Goal: Transaction & Acquisition: Book appointment/travel/reservation

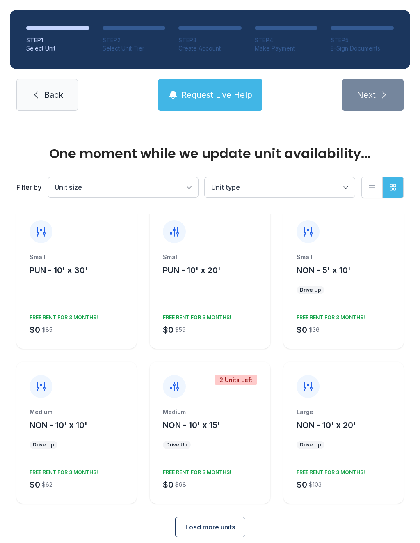
scroll to position [8, 0]
click at [220, 527] on button "Load more units" at bounding box center [210, 527] width 70 height 21
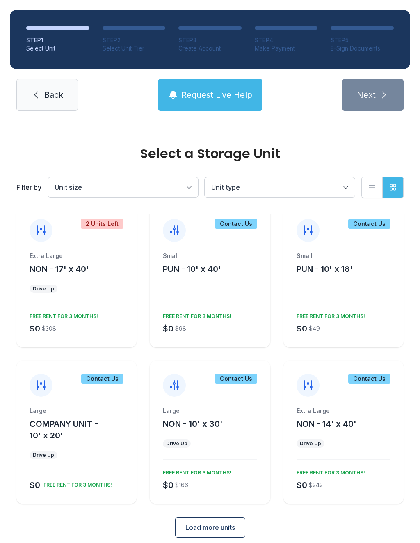
scroll to position [319, 0]
click at [210, 440] on div "Large NON - 10' x 30' Drive Up $0 $166 FREE RENT FOR 3 MONTHS!" at bounding box center [210, 455] width 120 height 97
click at [210, 429] on div "Large NON - 10' x 30' Drive Up $0 $166 FREE RENT FOR 3 MONTHS!" at bounding box center [210, 455] width 120 height 97
click at [205, 523] on span "Load more units" at bounding box center [211, 528] width 50 height 10
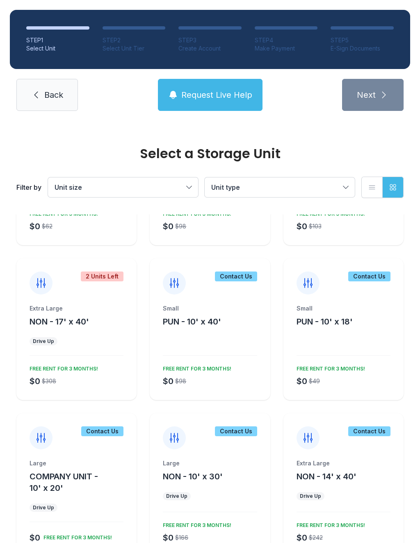
scroll to position [266, 0]
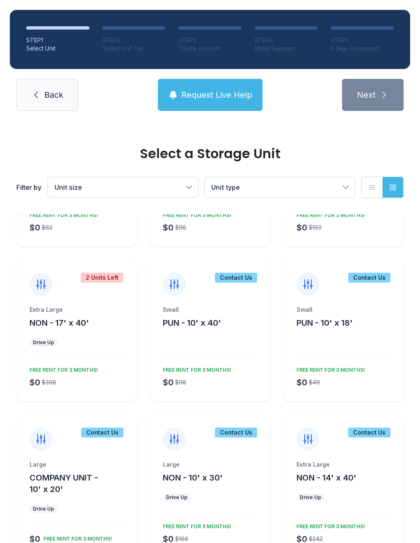
click at [288, 180] on button "Unit type" at bounding box center [280, 187] width 150 height 20
click at [307, 192] on button "Unit type" at bounding box center [280, 187] width 150 height 20
click at [163, 186] on span "Unit size" at bounding box center [119, 187] width 129 height 10
click at [163, 179] on button "Unit size" at bounding box center [123, 187] width 150 height 20
click at [170, 186] on span "Unit size" at bounding box center [119, 187] width 129 height 10
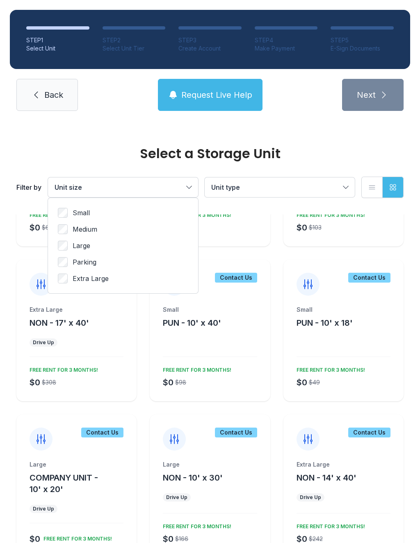
click at [113, 260] on label "Parking" at bounding box center [123, 262] width 131 height 10
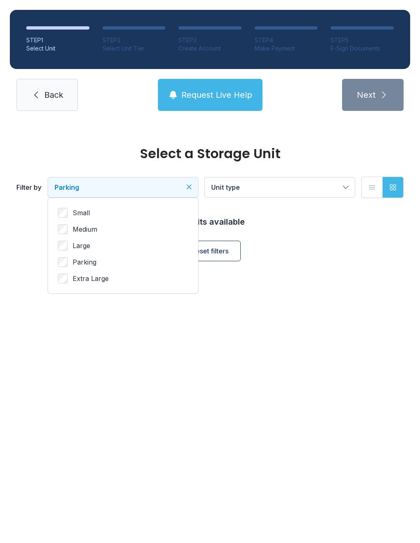
scroll to position [0, 0]
click at [227, 259] on button "Reset filters" at bounding box center [210, 251] width 62 height 21
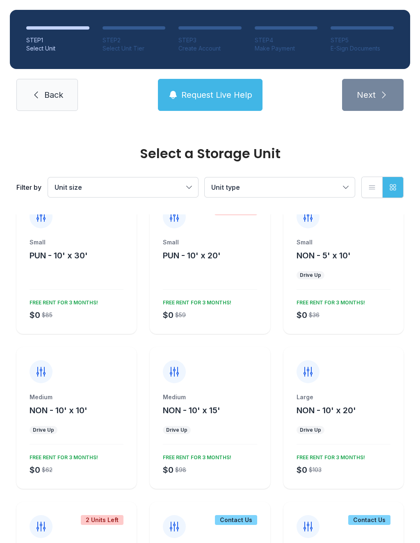
scroll to position [23, 0]
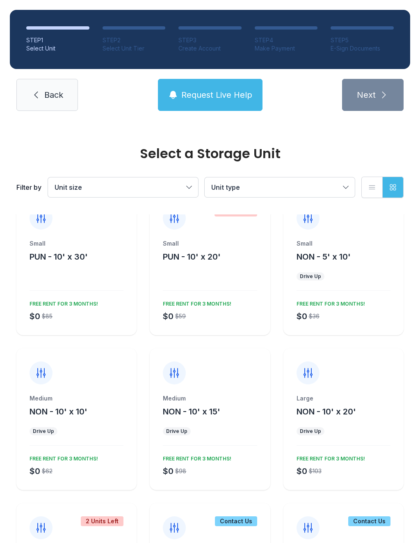
click at [96, 284] on div at bounding box center [77, 286] width 94 height 9
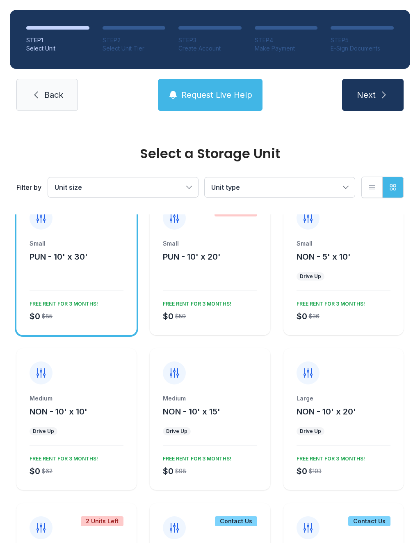
click at [384, 99] on icon "submit" at bounding box center [384, 95] width 10 height 10
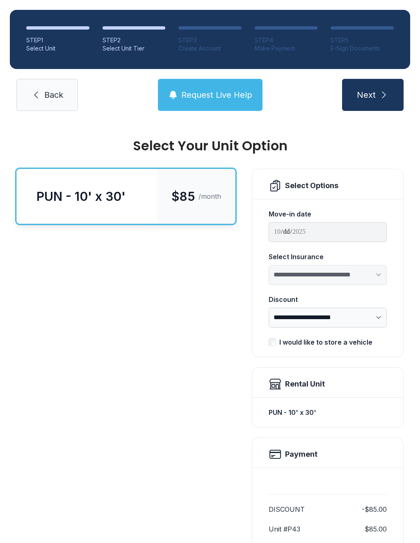
scroll to position [22, 0]
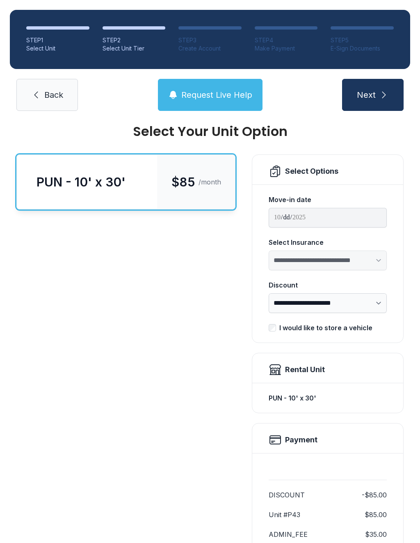
click at [60, 100] on span "Back" at bounding box center [53, 94] width 19 height 11
